Goal: Find contact information: Find contact information

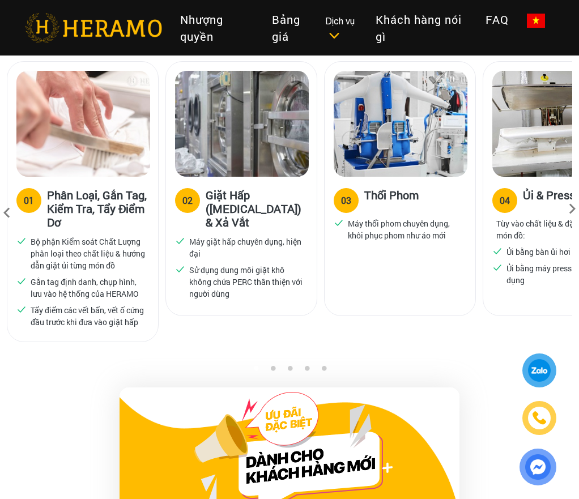
scroll to position [736, 0]
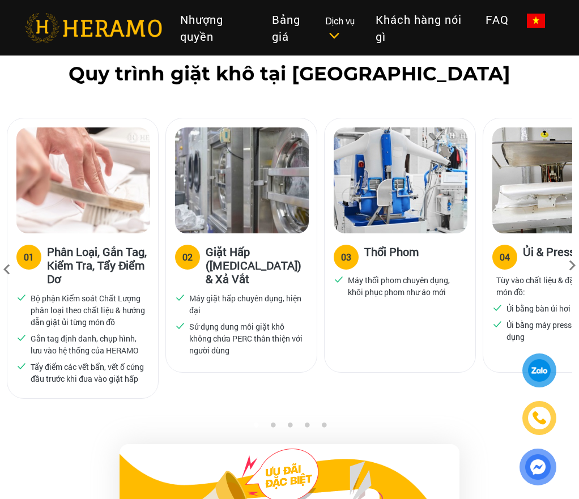
click at [570, 266] on icon at bounding box center [572, 269] width 20 height 7
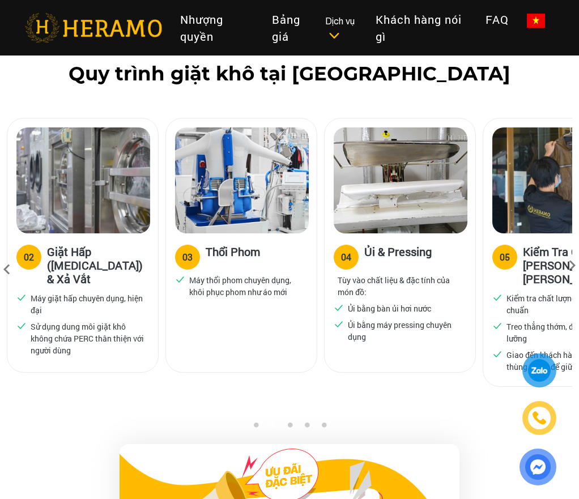
click at [570, 266] on icon at bounding box center [572, 269] width 20 height 7
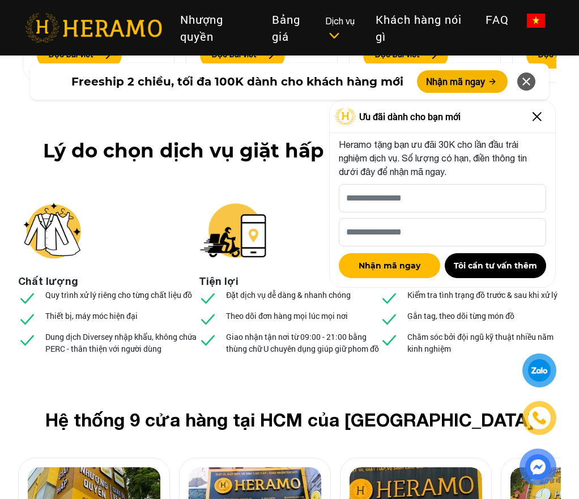
scroll to position [4645, 0]
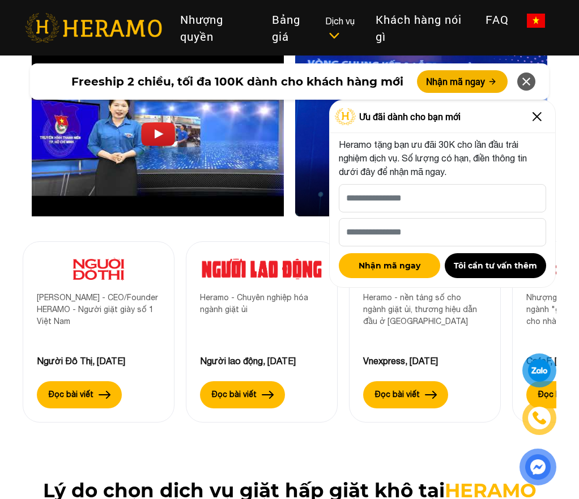
scroll to position [4021, 0]
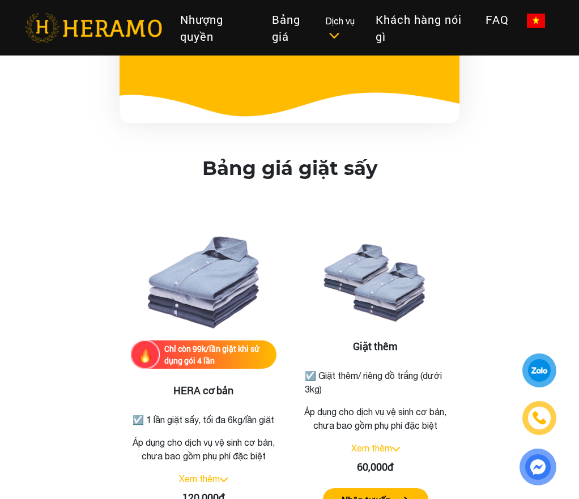
scroll to position [1133, 0]
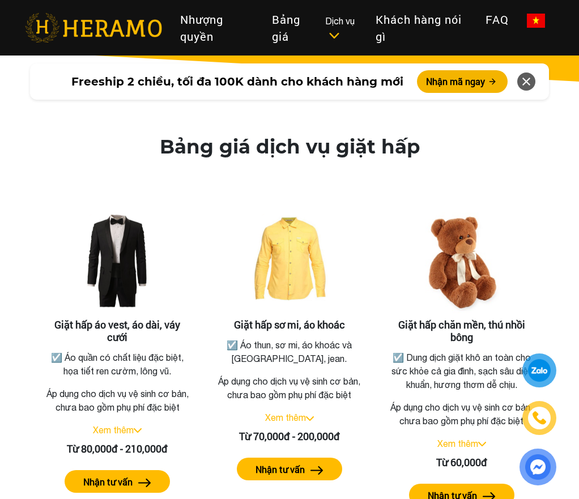
scroll to position [2096, 0]
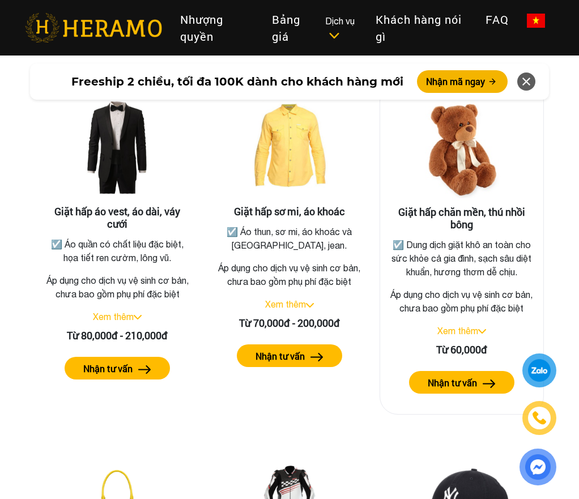
click at [463, 336] on link "Xem thêm" at bounding box center [457, 331] width 41 height 10
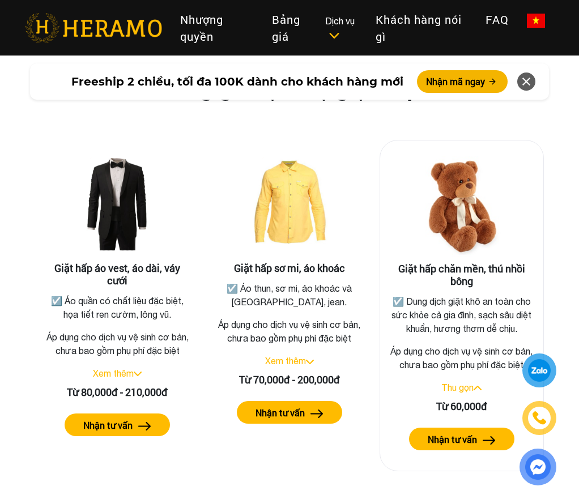
scroll to position [2152, 0]
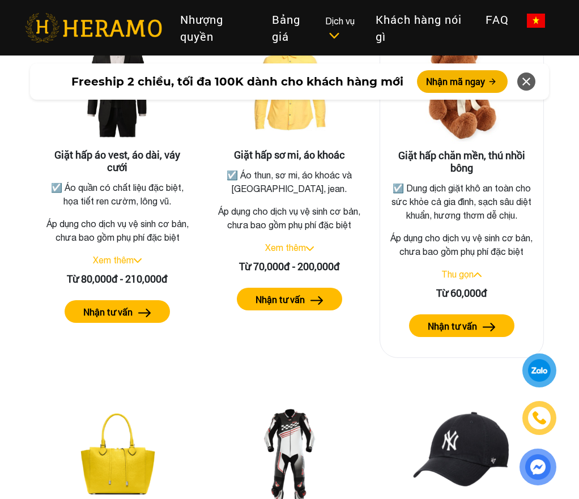
click at [489, 332] on button "Nhận tư vấn" at bounding box center [461, 325] width 105 height 23
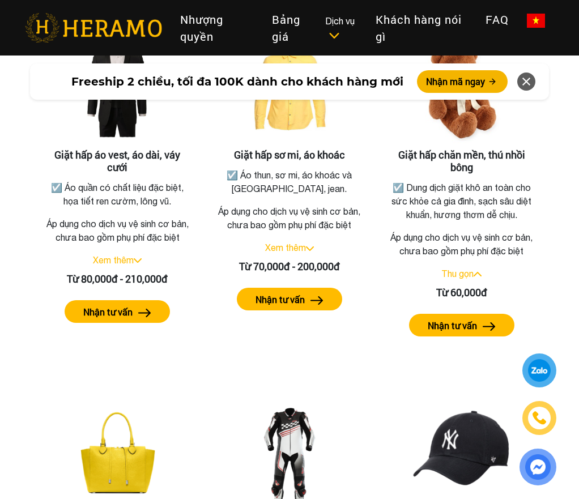
click at [547, 371] on div at bounding box center [539, 370] width 26 height 27
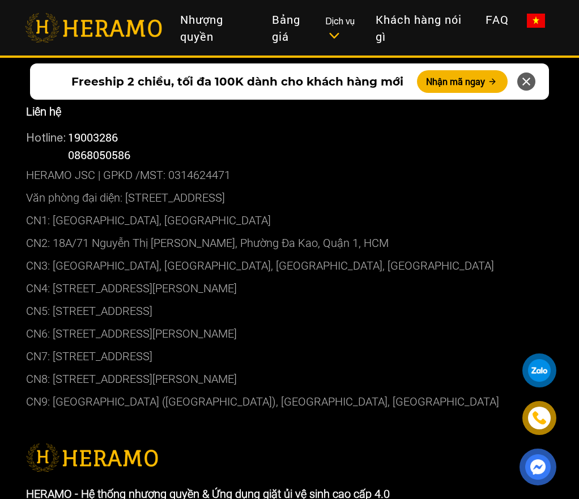
scroll to position [6514, 0]
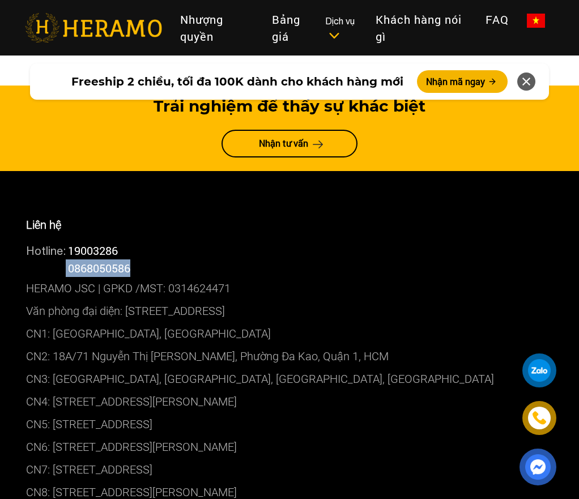
drag, startPoint x: 141, startPoint y: 203, endPoint x: 45, endPoint y: 206, distance: 96.3
click at [45, 259] on div "Hotline: 0868050586" at bounding box center [289, 268] width 527 height 18
copy div "0868050586"
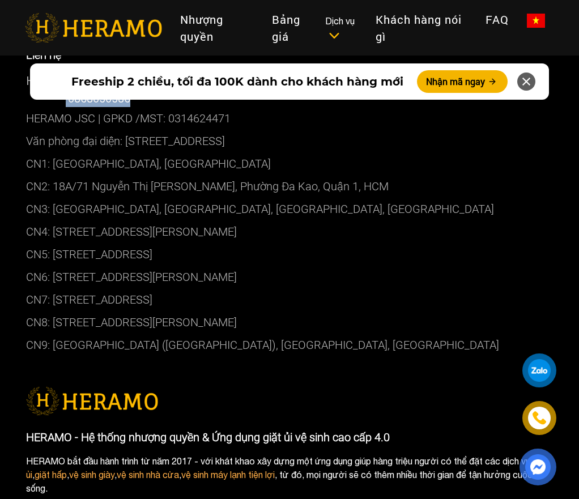
drag, startPoint x: 1, startPoint y: 455, endPoint x: 8, endPoint y: 455, distance: 7.4
click at [1, 455] on div "Liên hệ Hotline: 19003286 Hotline: 0868050586 HERAMO JSC | GPKD /MST: 031462447…" at bounding box center [289, 414] width 579 height 827
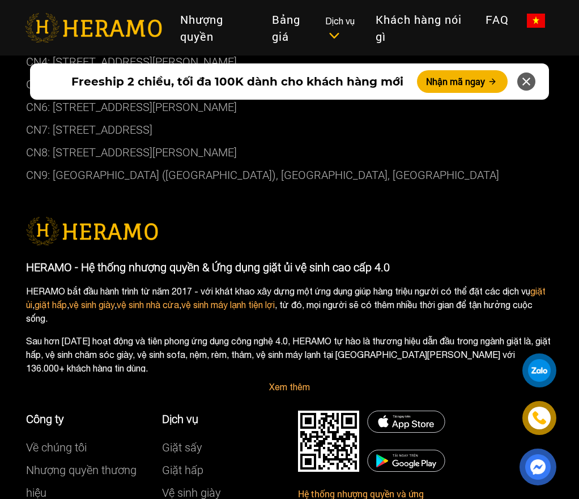
scroll to position [7010, 0]
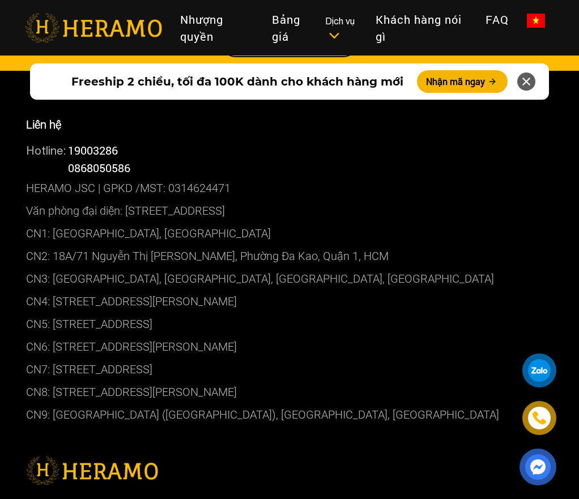
scroll to position [6444, 0]
